Goal: Information Seeking & Learning: Learn about a topic

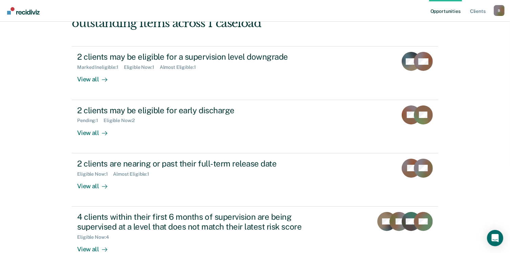
scroll to position [104, 0]
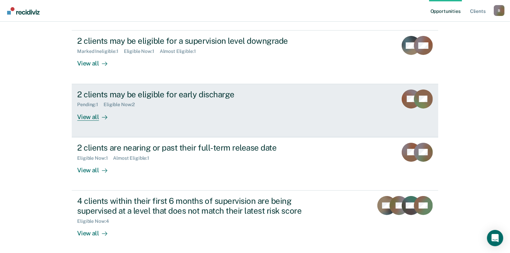
click at [85, 116] on div "View all" at bounding box center [96, 113] width 38 height 13
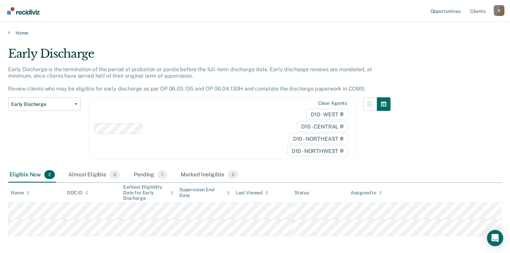
scroll to position [31, 0]
